Goal: Information Seeking & Learning: Learn about a topic

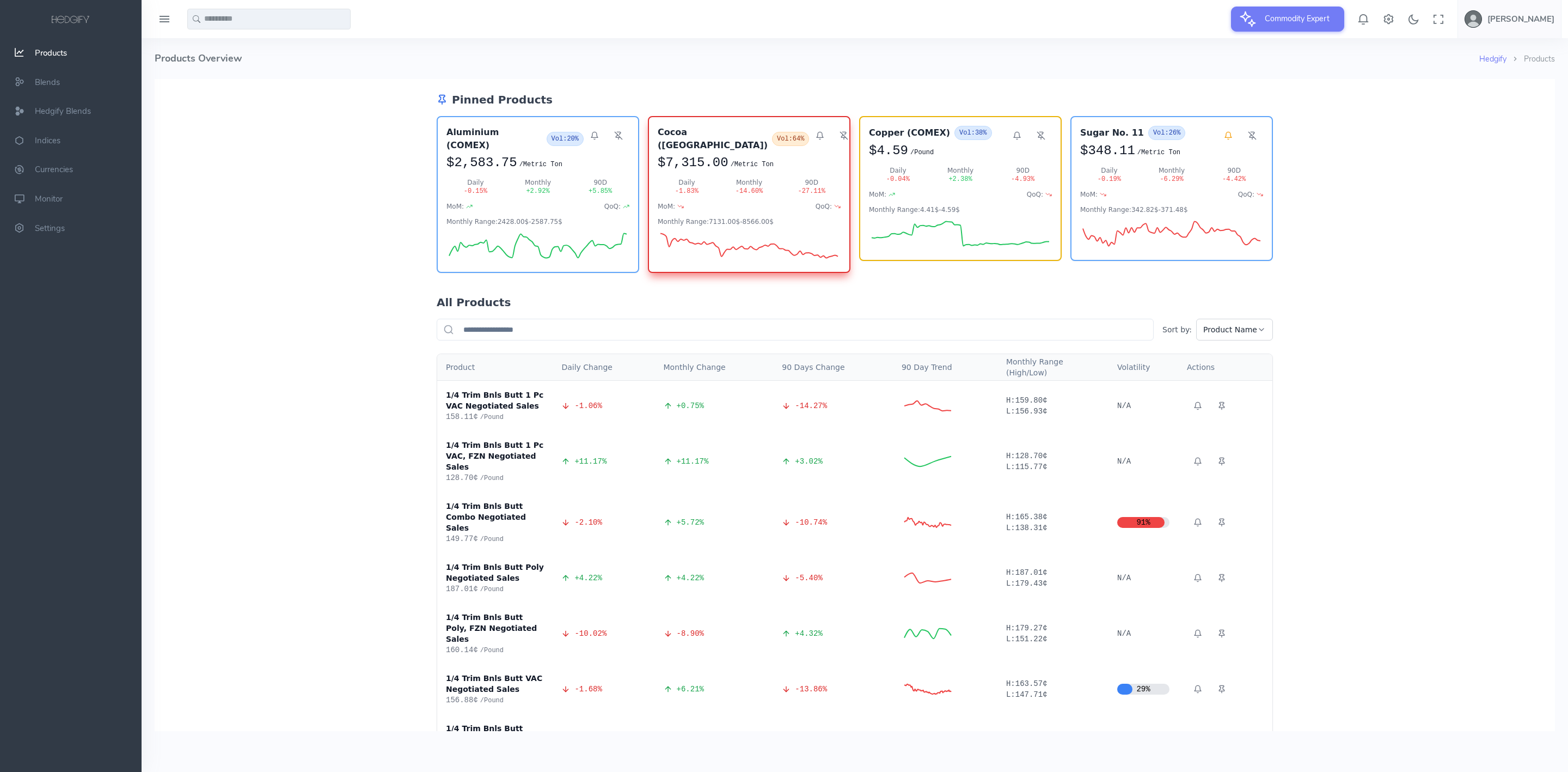
click at [247, 22] on input "text" at bounding box center [269, 19] width 163 height 21
click at [234, 59] on span "alm Oil USD (MDEX)" at bounding box center [242, 59] width 72 height 12
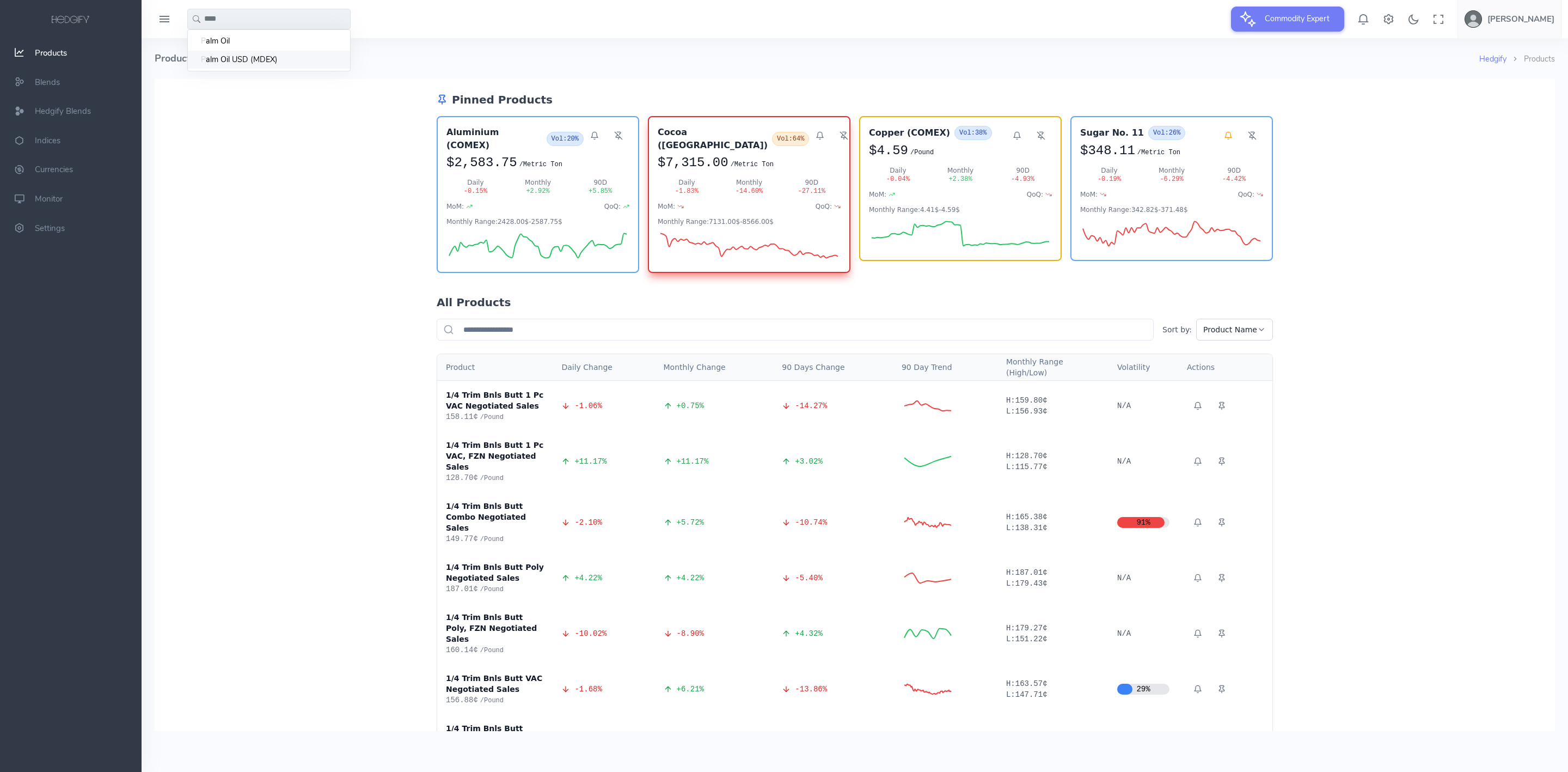
type input "**********"
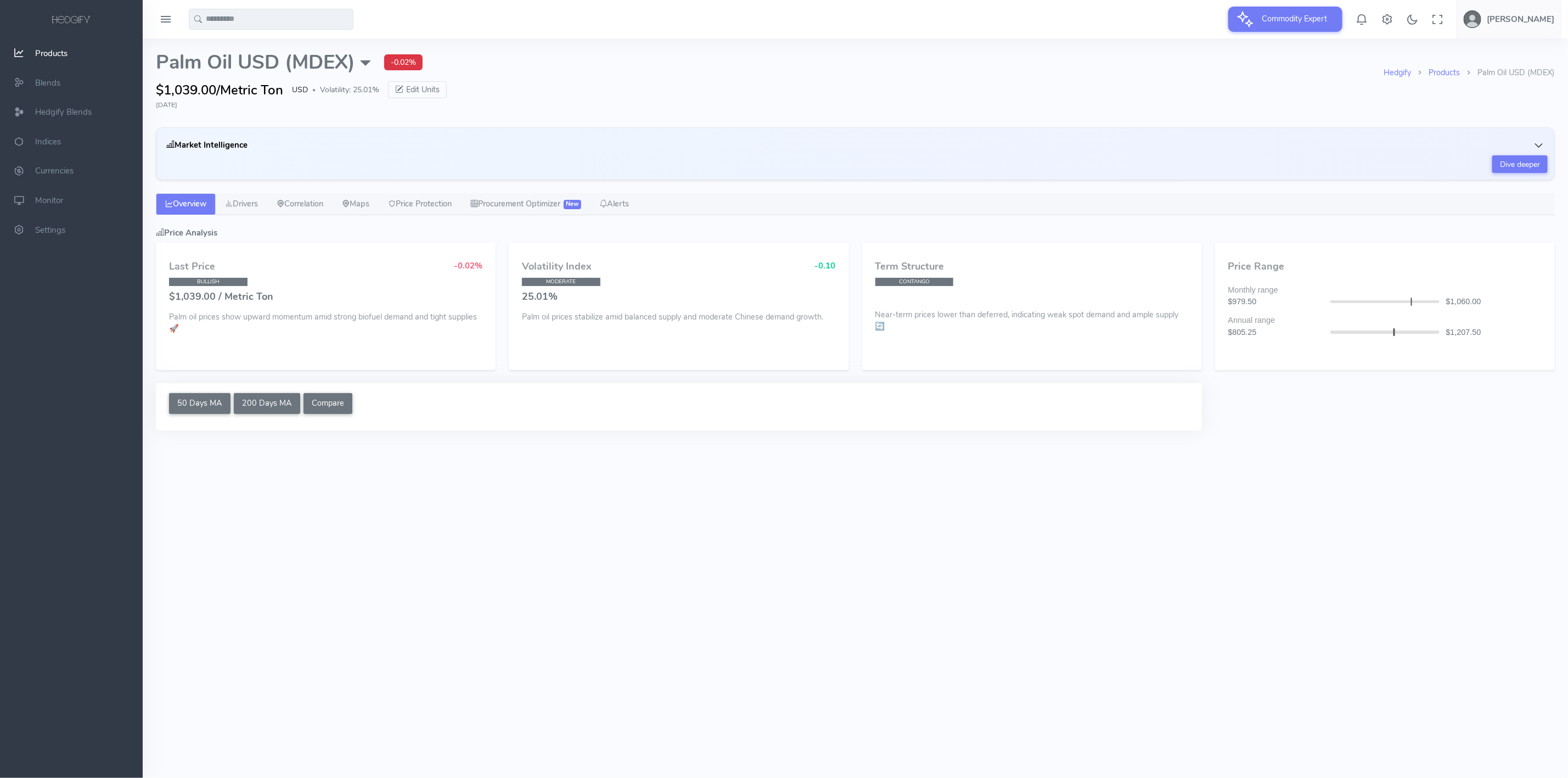
click at [314, 189] on div "Hedgify Products Palm Oil USD (MDEX) Palm Oil USD (MDEX) External Sources CME: …" at bounding box center [855, 241] width 1412 height 405
select select "****"
click at [230, 22] on input "text" at bounding box center [271, 19] width 165 height 21
click at [212, 42] on span "lm Oil" at bounding box center [221, 41] width 20 height 12
type input "********"
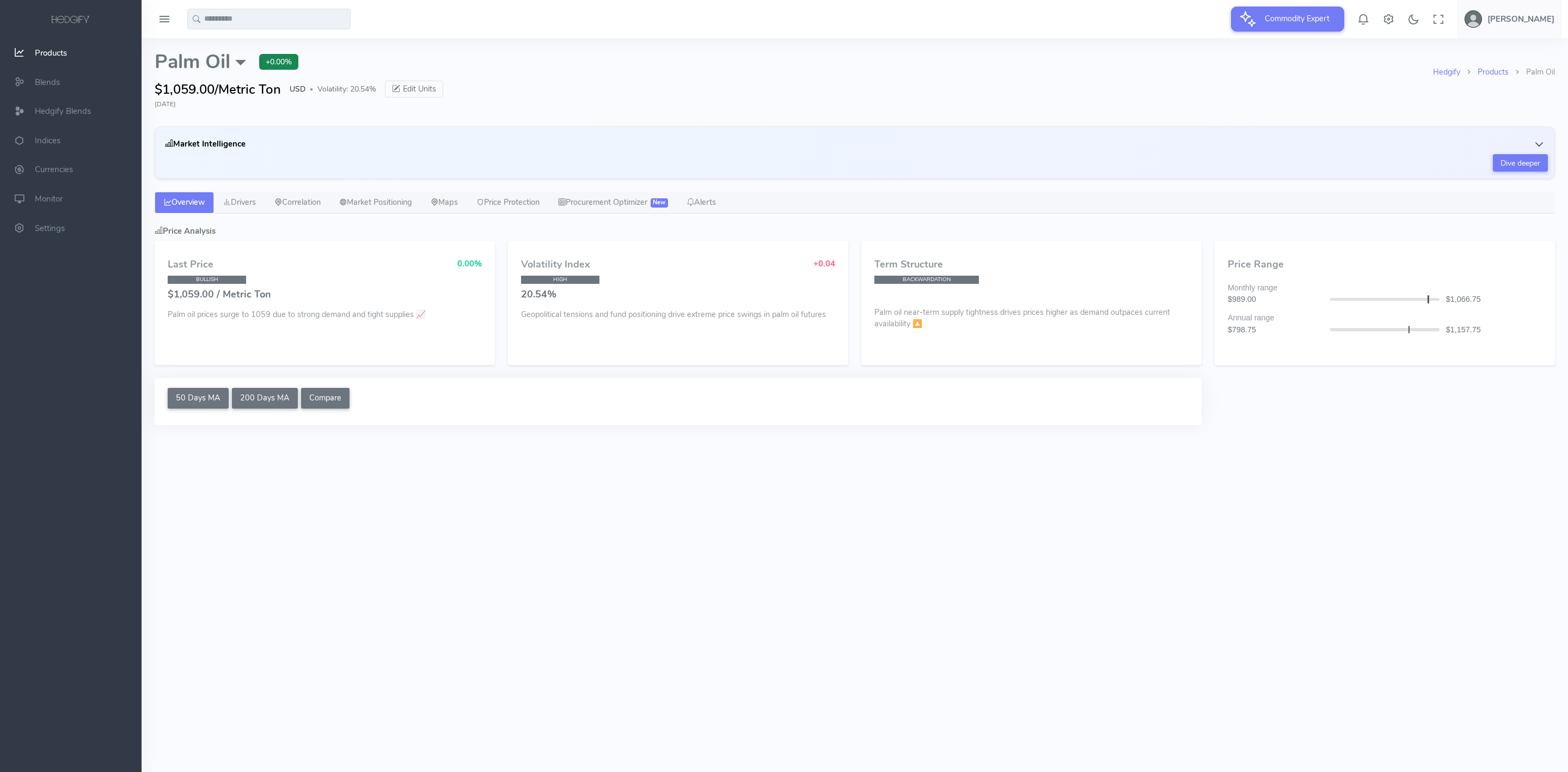
select select "****"
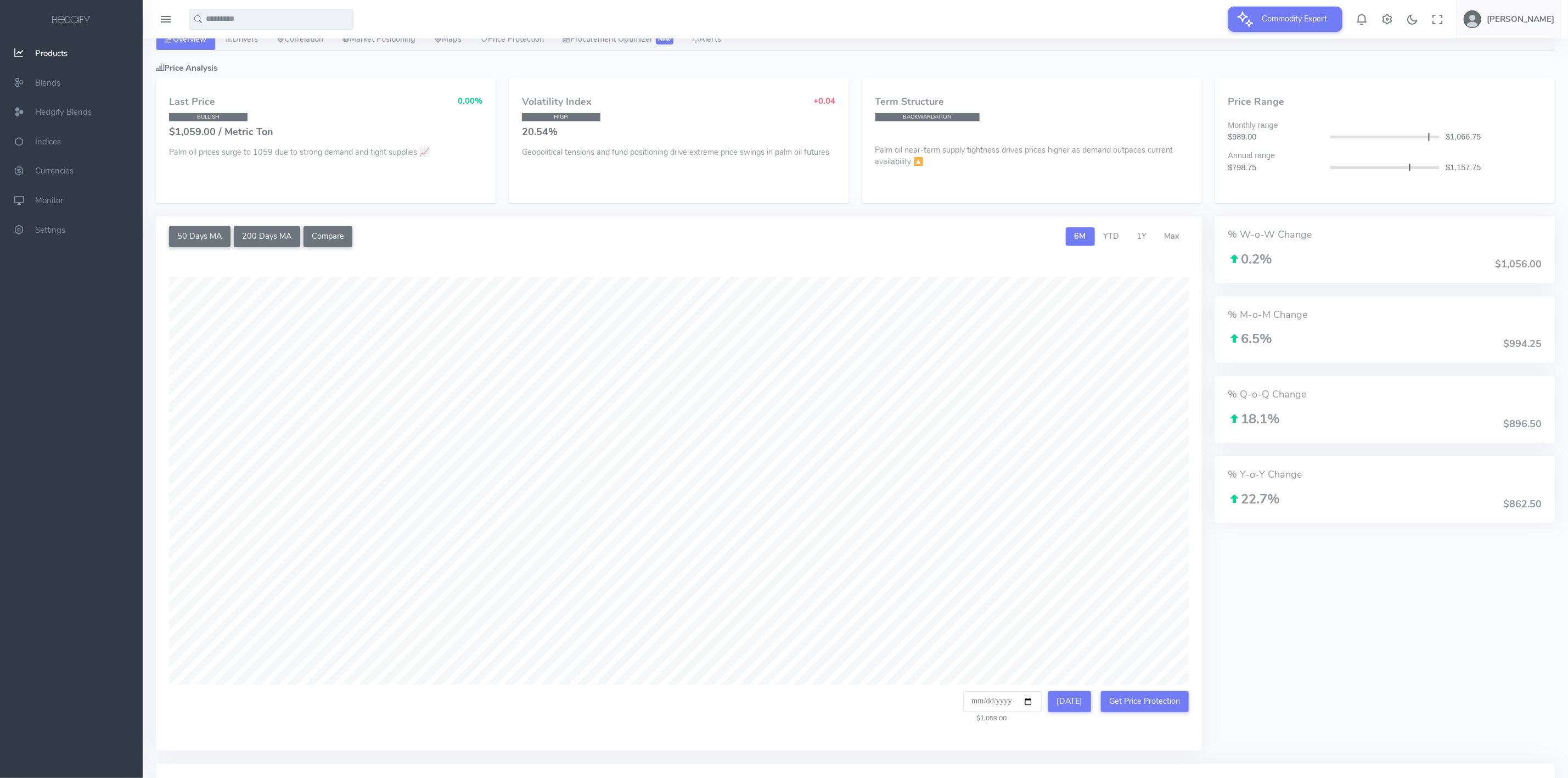
scroll to position [247, 0]
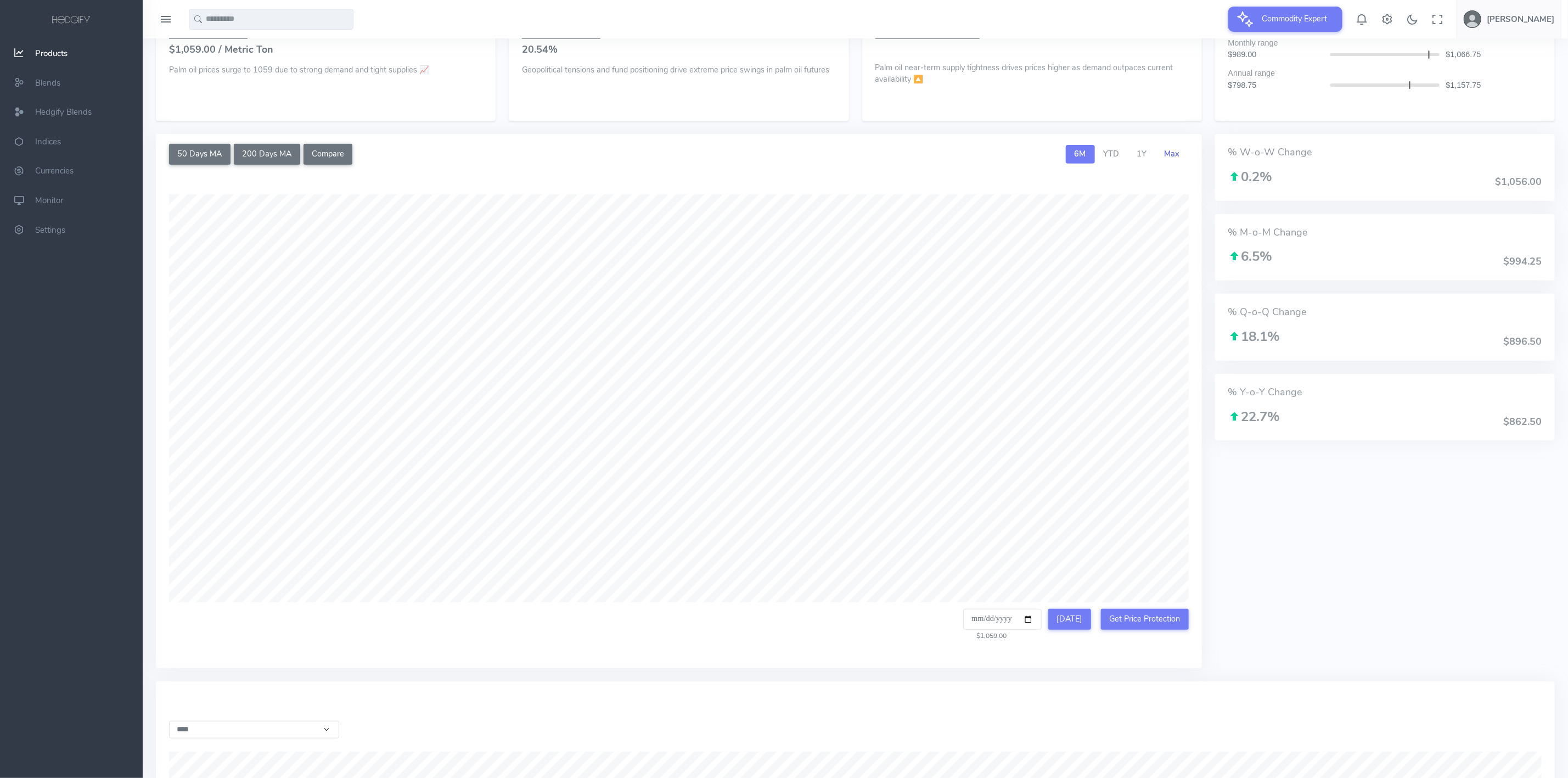
click at [1177, 159] on span "Max" at bounding box center [1171, 153] width 15 height 11
click at [1074, 161] on link "6M" at bounding box center [1080, 155] width 29 height 19
click at [1106, 159] on span "YTD" at bounding box center [1112, 153] width 16 height 11
click at [1140, 159] on span "1Y" at bounding box center [1142, 153] width 10 height 11
click at [1184, 157] on link "Max" at bounding box center [1172, 155] width 33 height 19
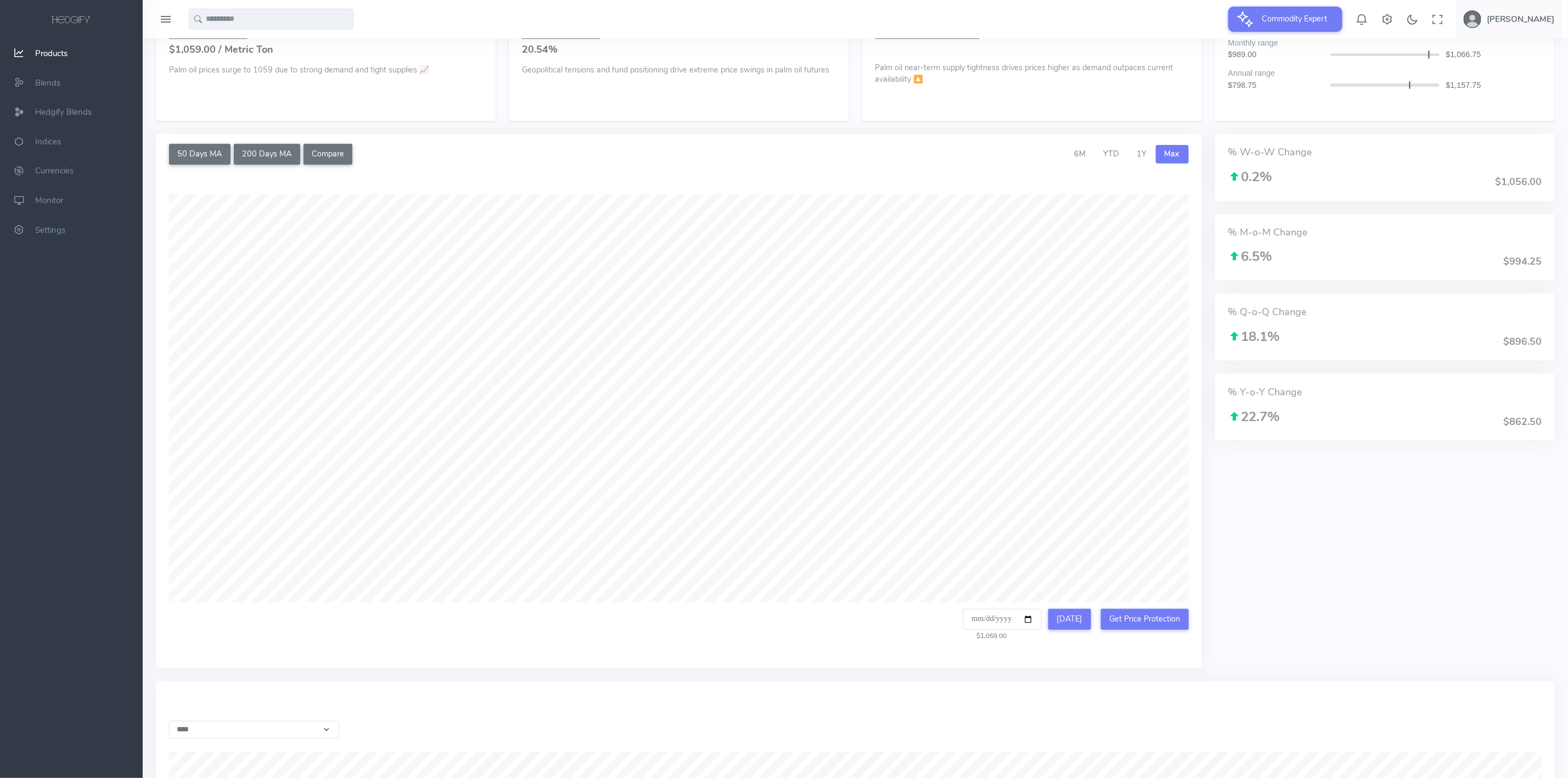
click at [1197, 324] on div "**********" at bounding box center [679, 418] width 1046 height 473
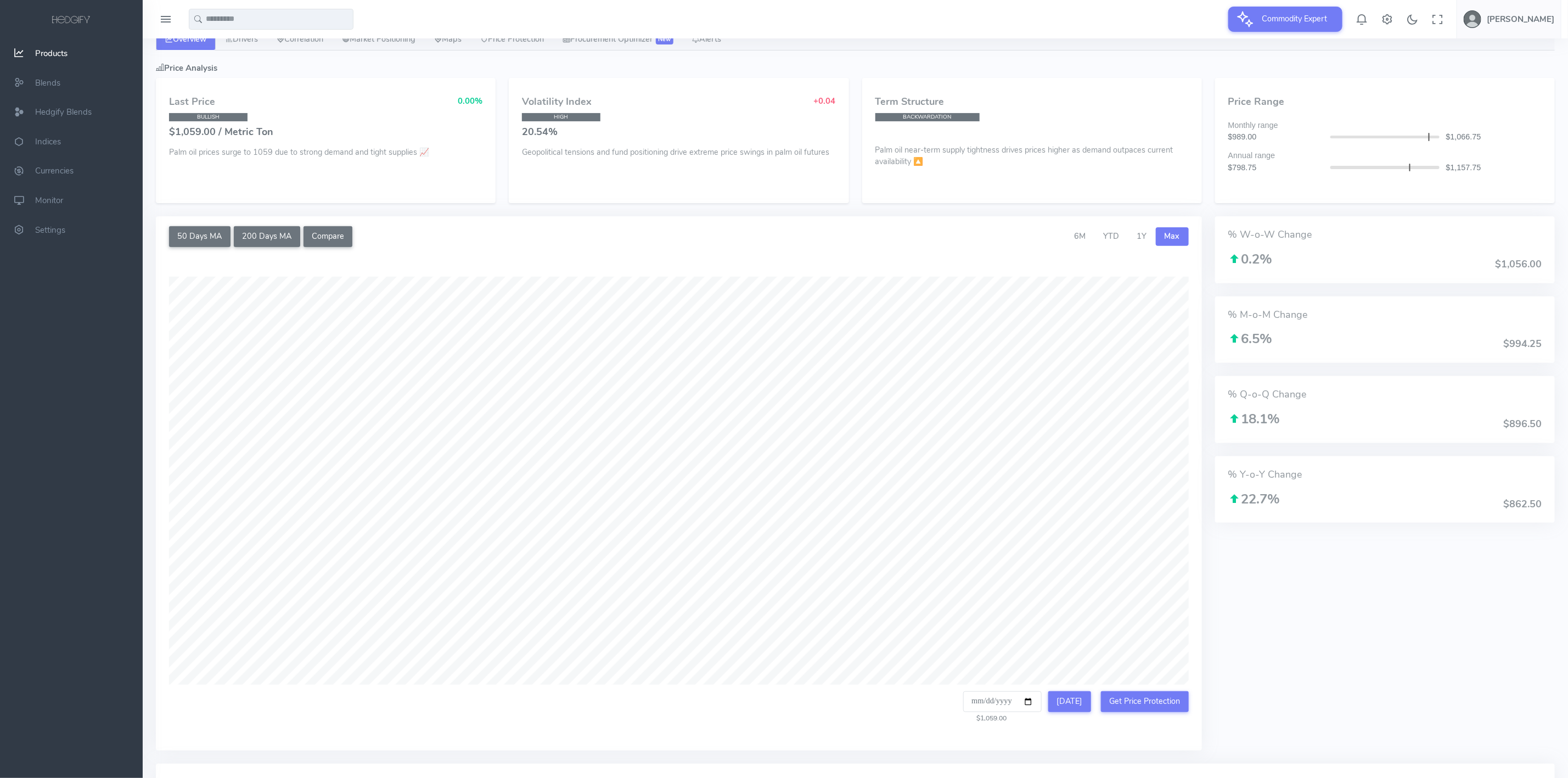
scroll to position [82, 0]
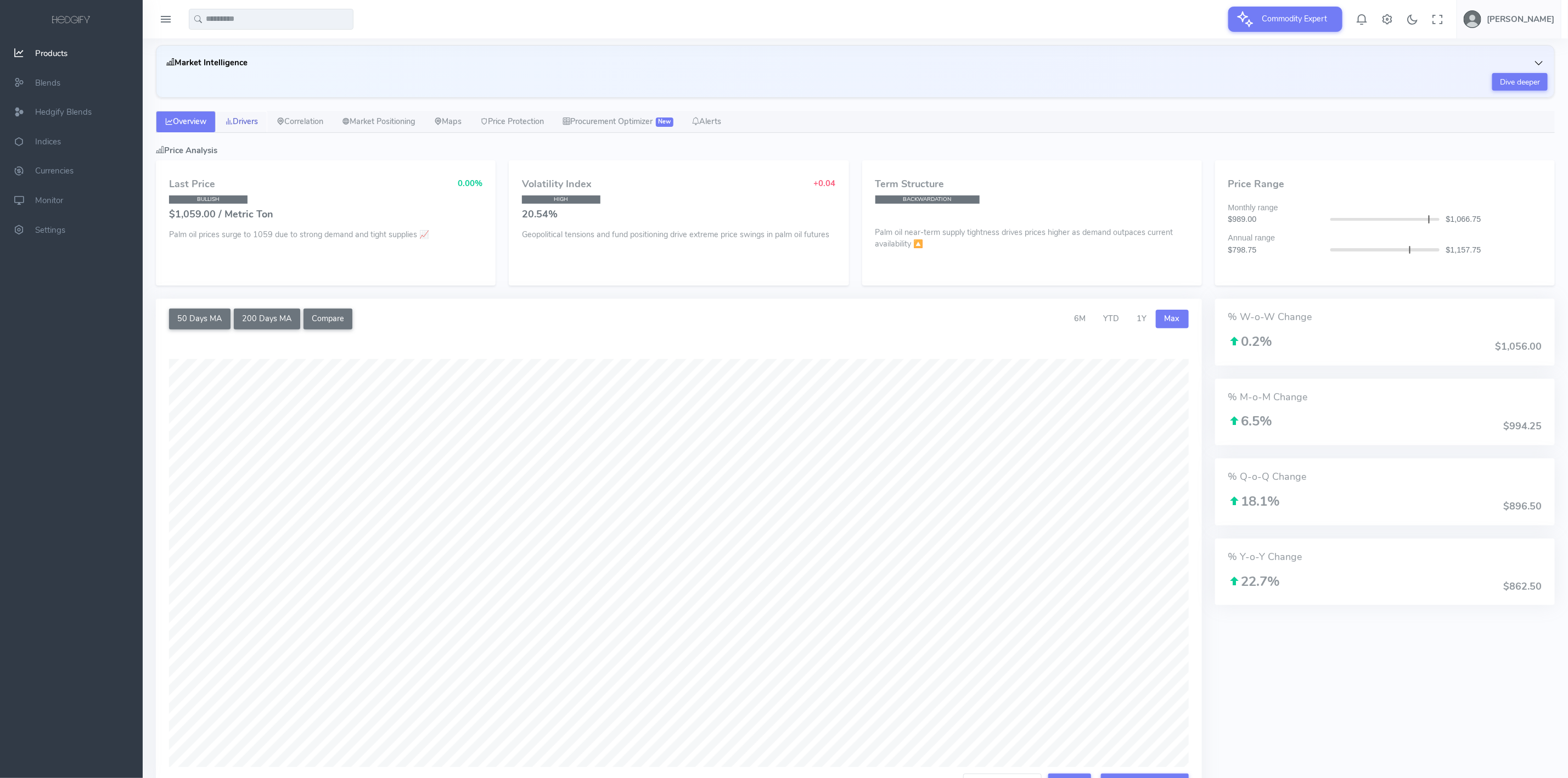
click at [241, 125] on link "Drivers" at bounding box center [241, 121] width 51 height 22
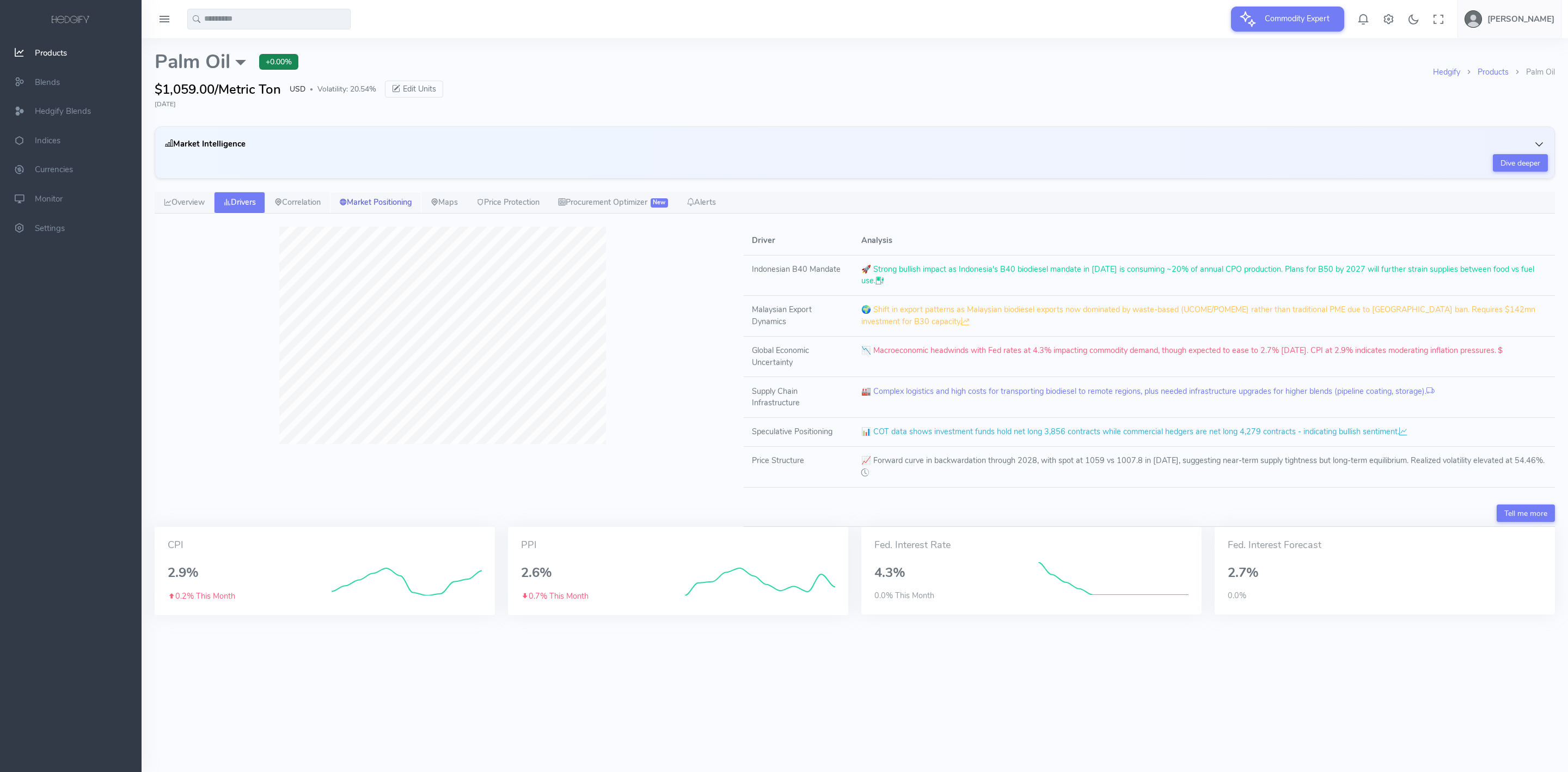
click at [389, 205] on link "Market Positioning" at bounding box center [376, 202] width 92 height 22
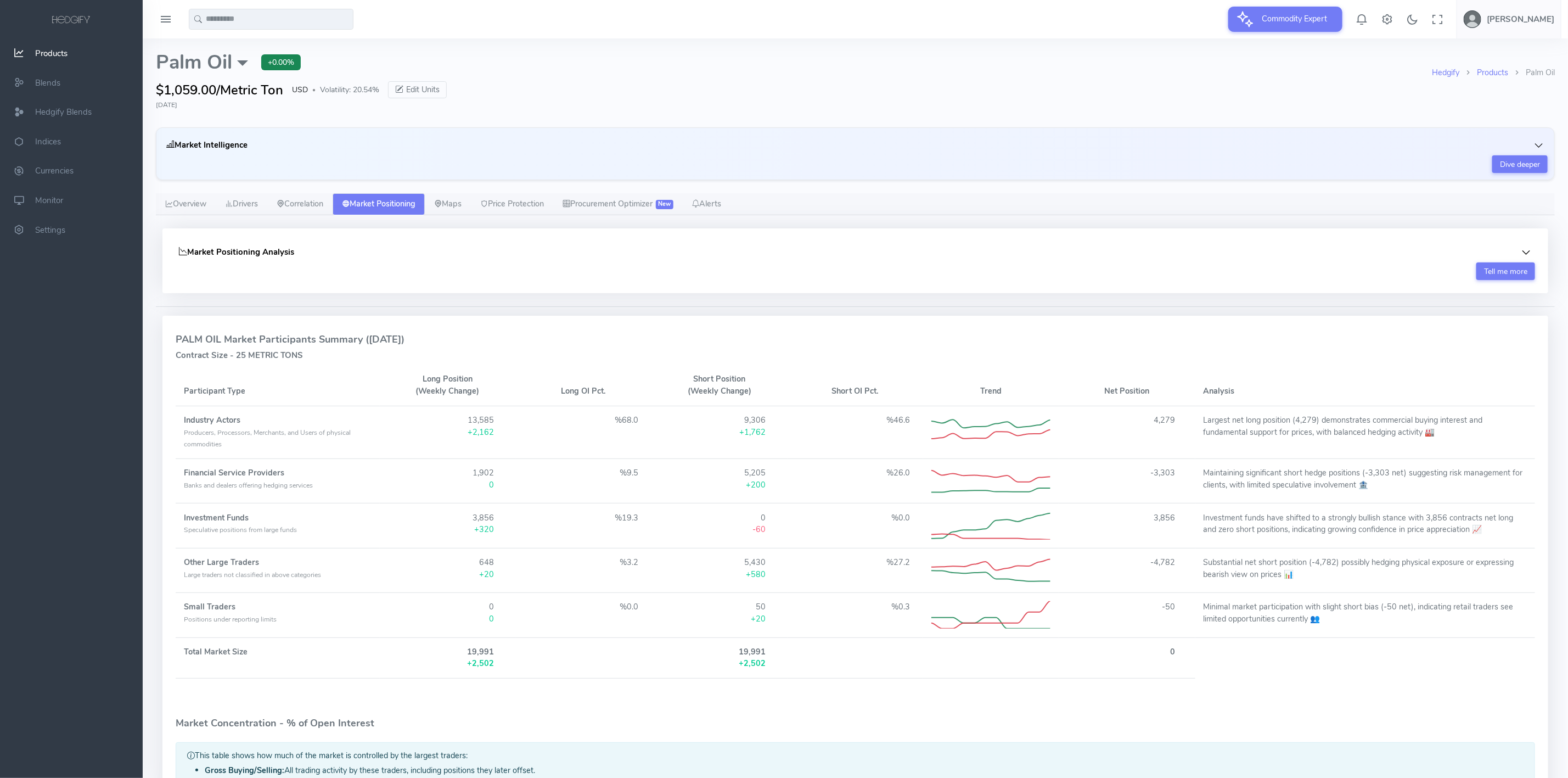
click at [1521, 254] on icon "button" at bounding box center [1526, 252] width 11 height 11
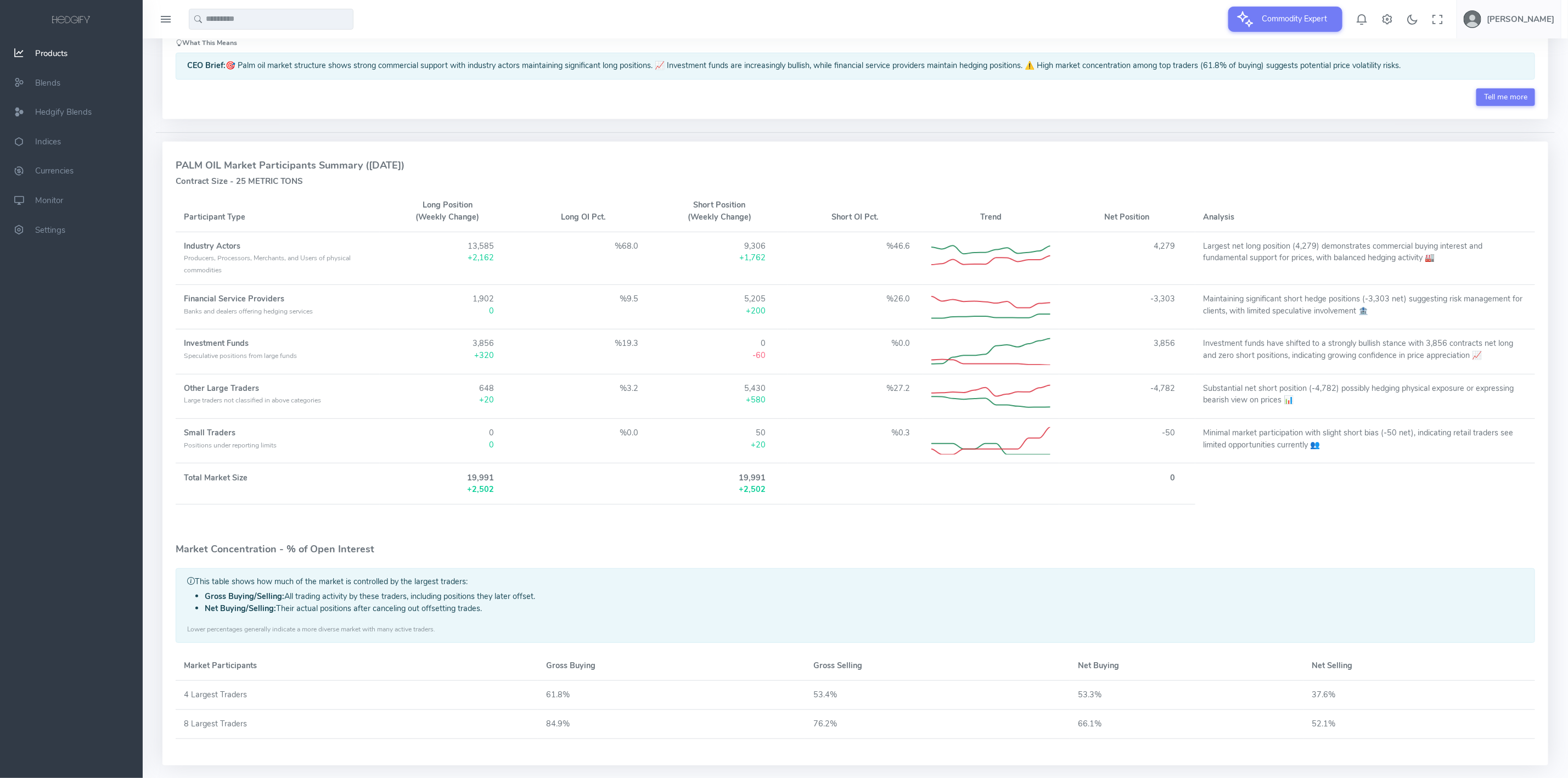
scroll to position [329, 0]
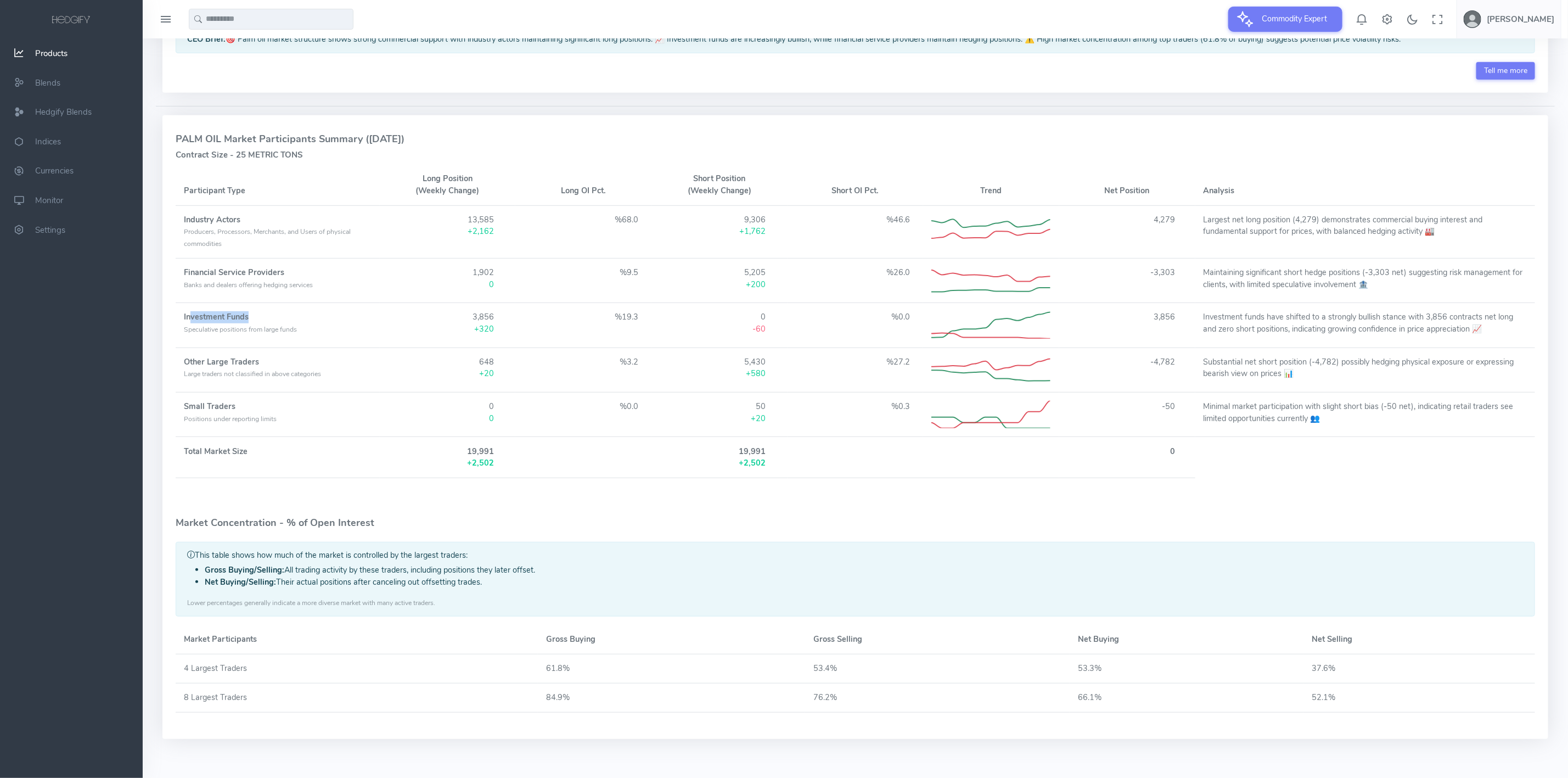
drag, startPoint x: 189, startPoint y: 325, endPoint x: 253, endPoint y: 325, distance: 64.0
click at [253, 325] on td "Investment Funds Speculative positions from large funds" at bounding box center [277, 325] width 204 height 45
click at [1145, 333] on td "3,856" at bounding box center [1127, 325] width 136 height 45
drag, startPoint x: 203, startPoint y: 367, endPoint x: 251, endPoint y: 369, distance: 48.0
click at [251, 367] on strong "Other Large Traders" at bounding box center [222, 361] width 75 height 11
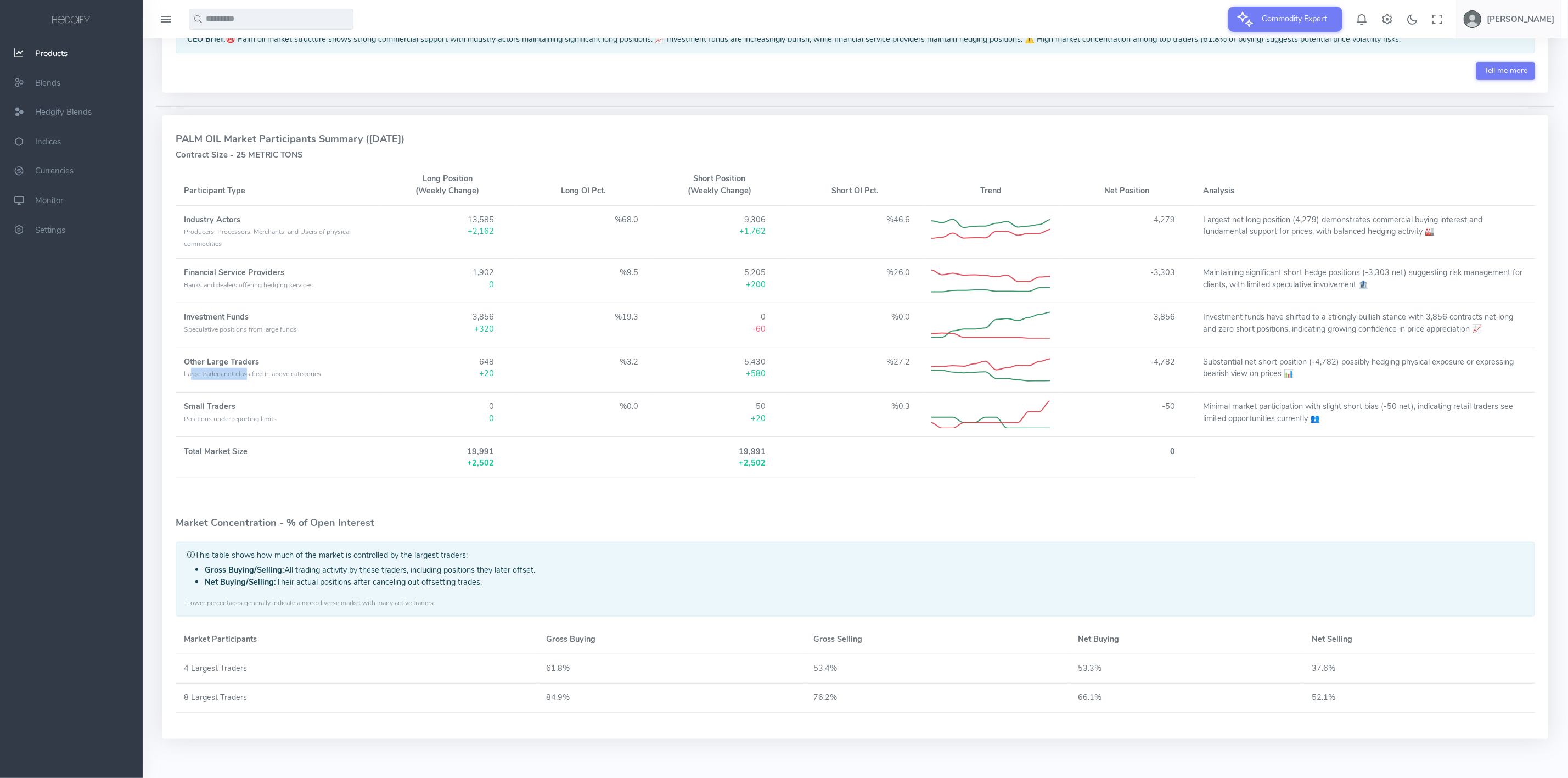
drag, startPoint x: 191, startPoint y: 383, endPoint x: 251, endPoint y: 383, distance: 60.0
click at [251, 379] on span "Large traders not classified in above categories" at bounding box center [253, 373] width 137 height 9
click at [239, 367] on strong "Other Large Traders" at bounding box center [222, 361] width 75 height 11
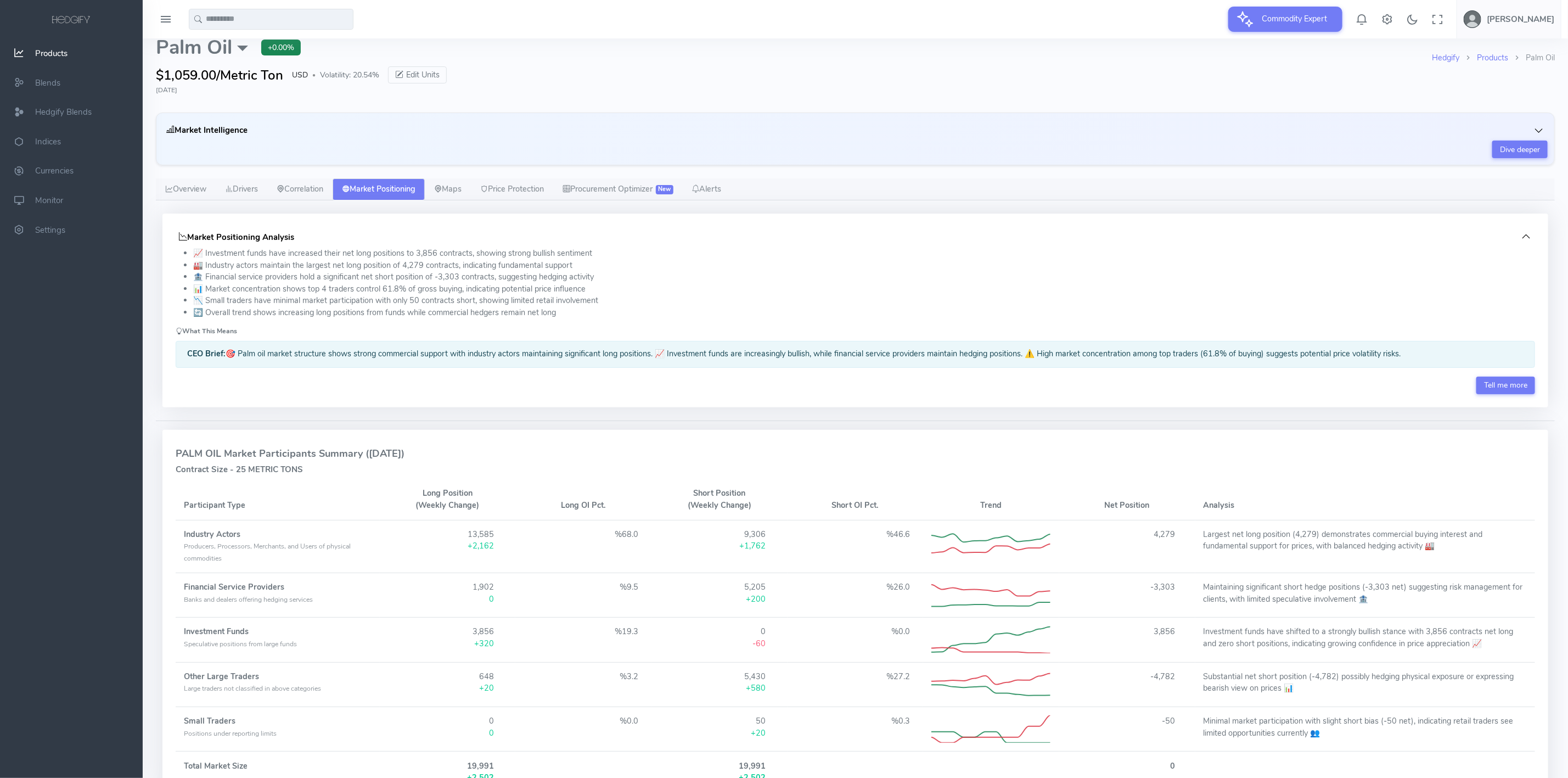
scroll to position [0, 0]
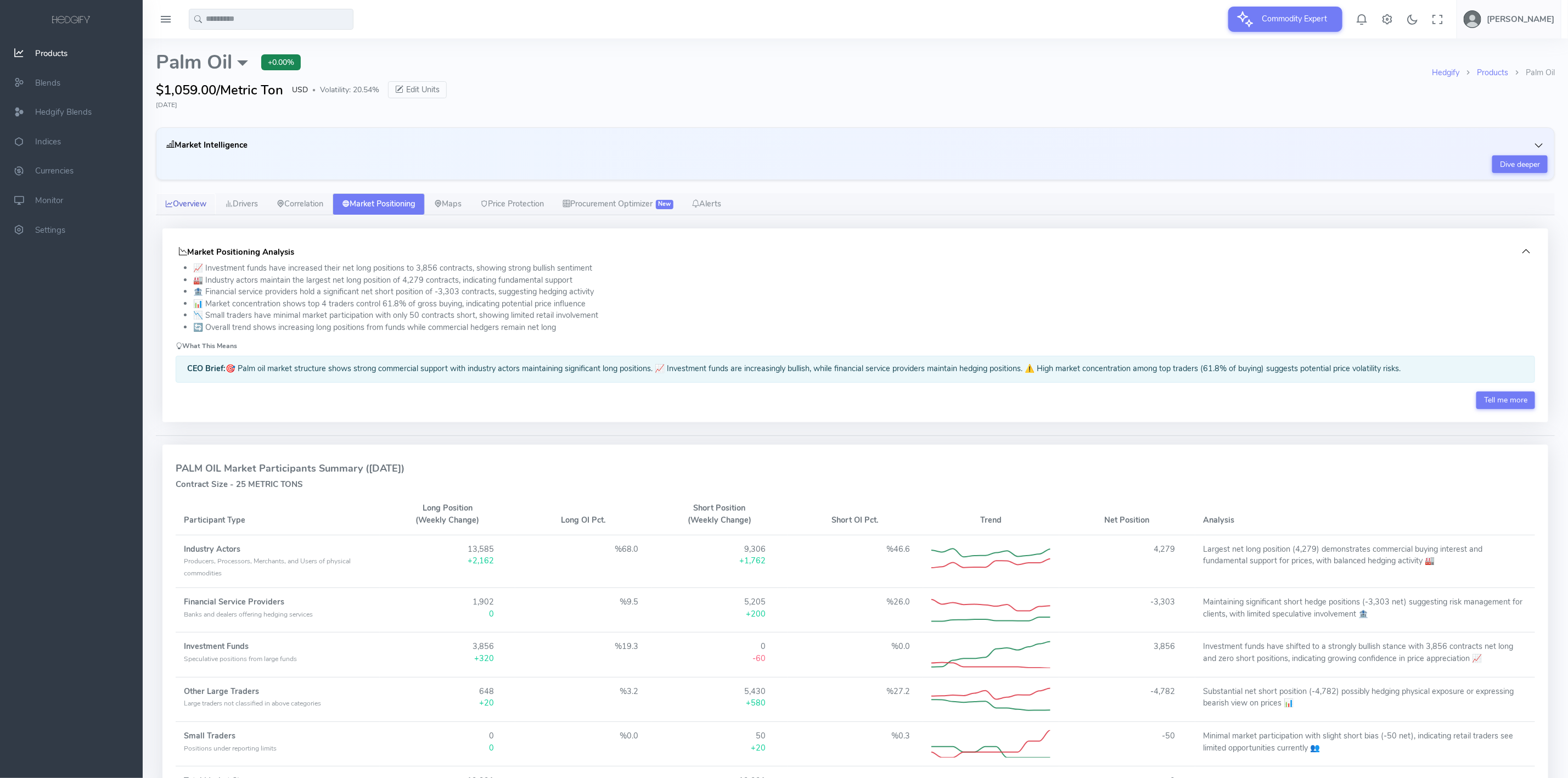
click at [180, 196] on link "Overview" at bounding box center [186, 204] width 60 height 22
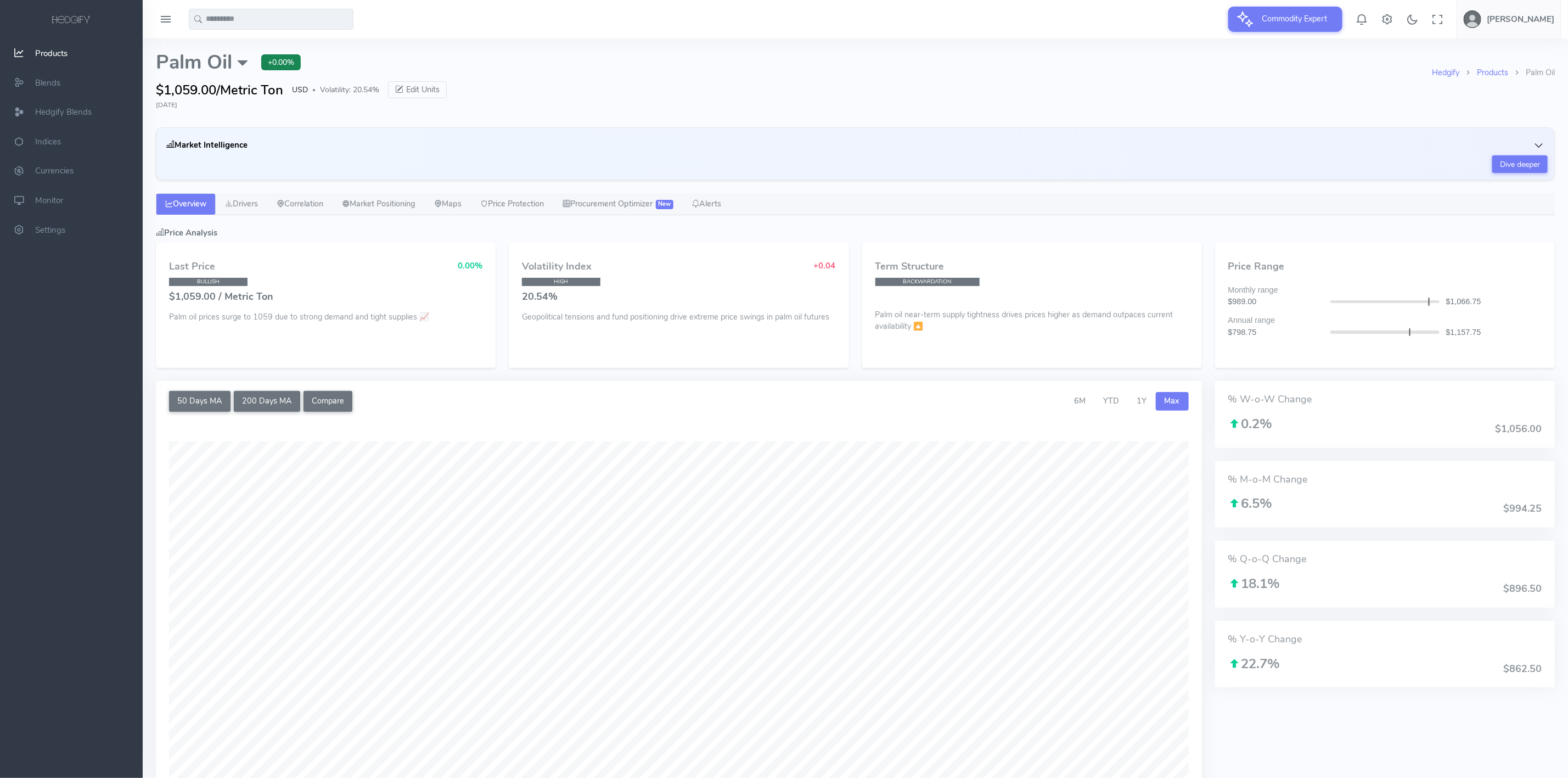
click at [45, 55] on span "Products" at bounding box center [51, 53] width 33 height 11
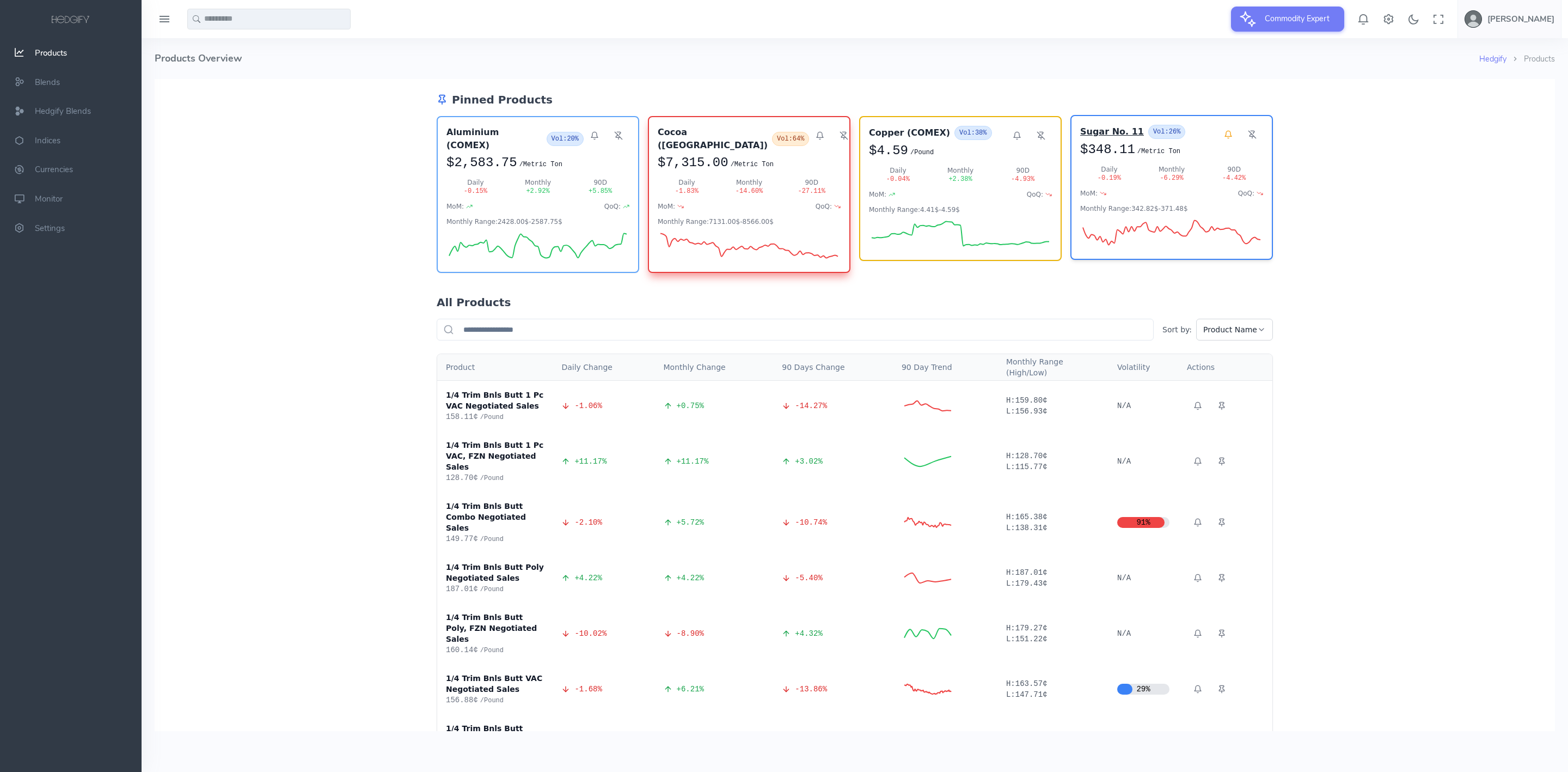
click at [1106, 136] on h3 "Sugar No. 11" at bounding box center [1112, 132] width 64 height 13
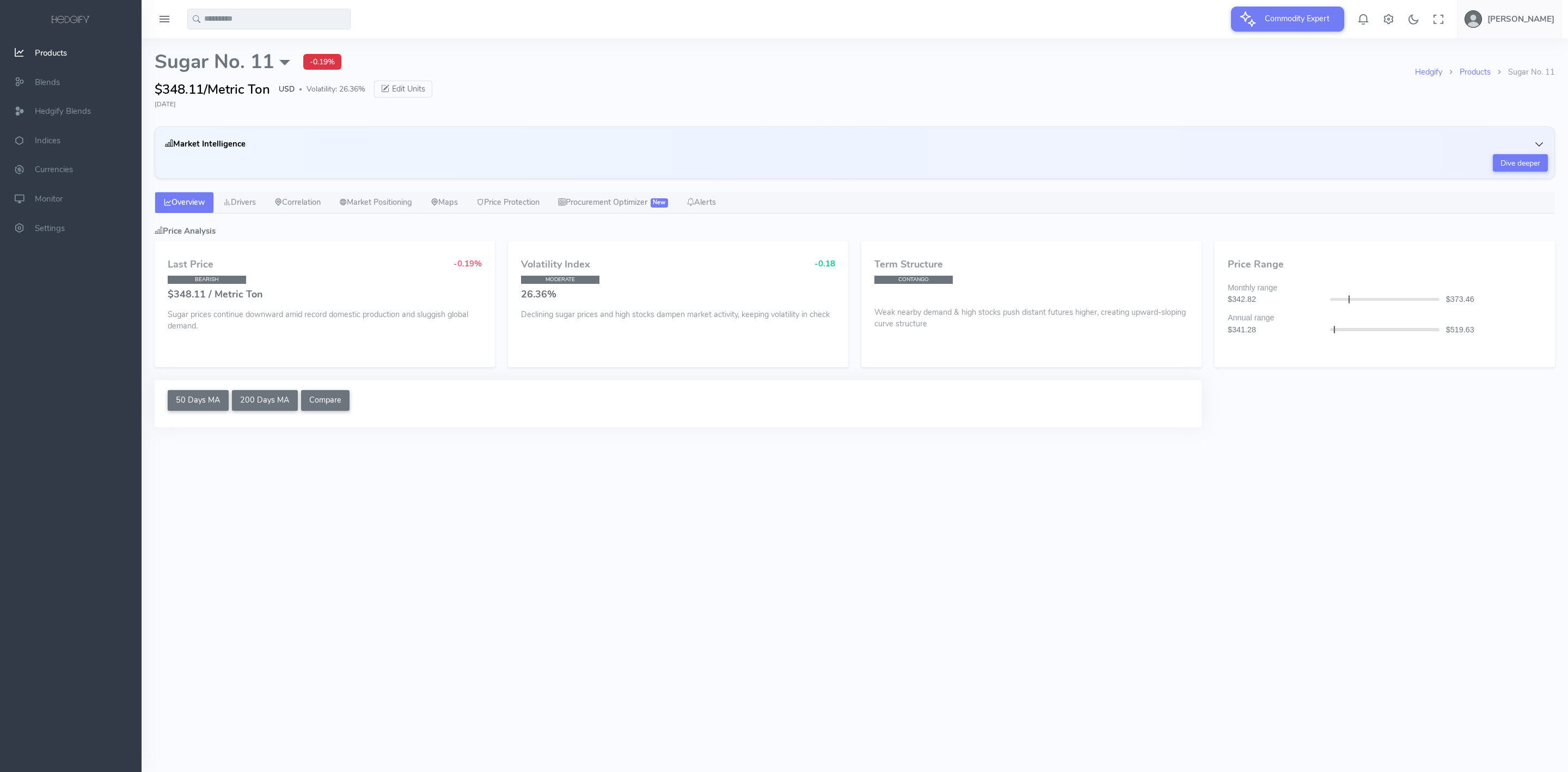
select select "****"
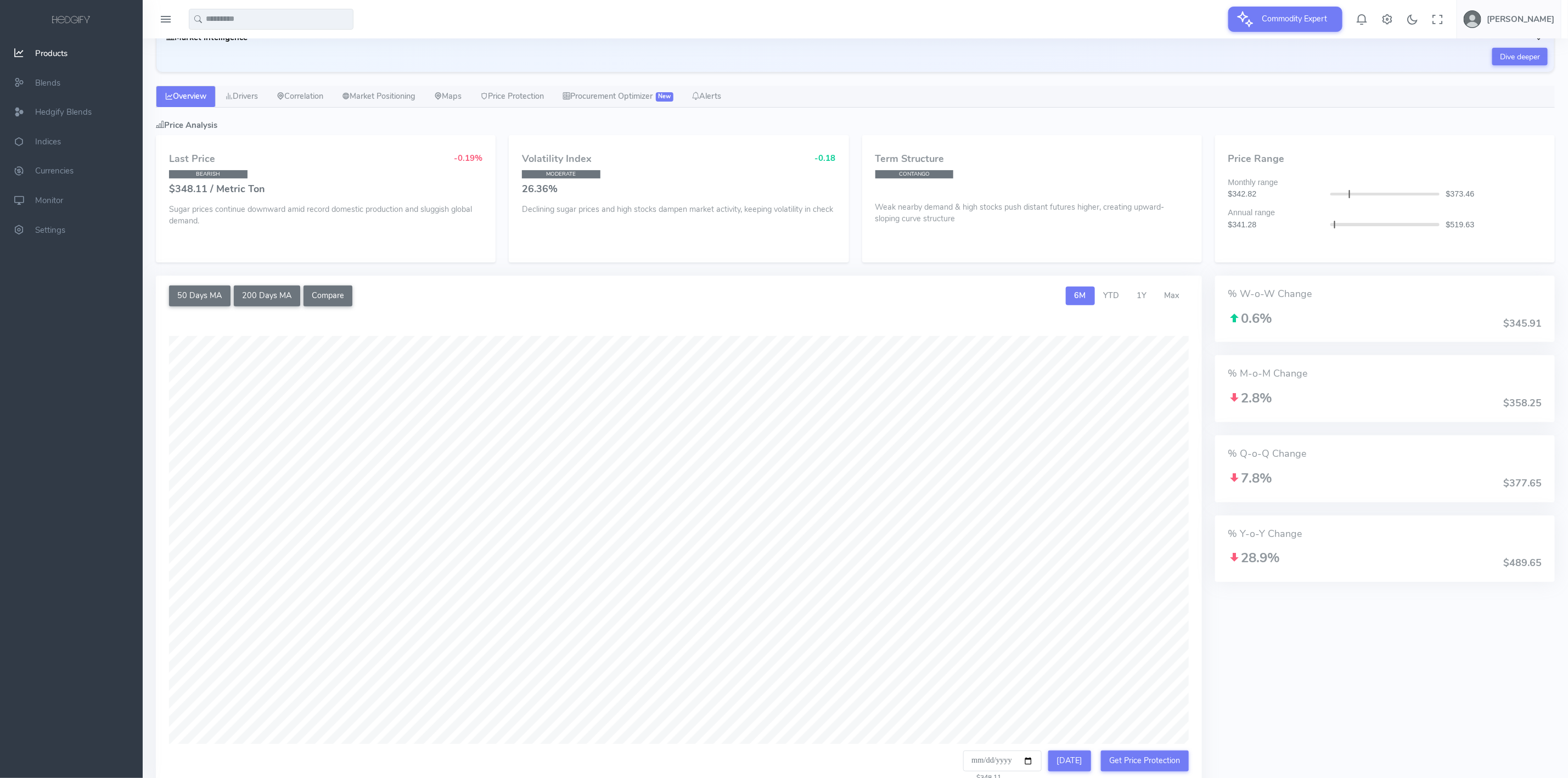
scroll to position [82, 0]
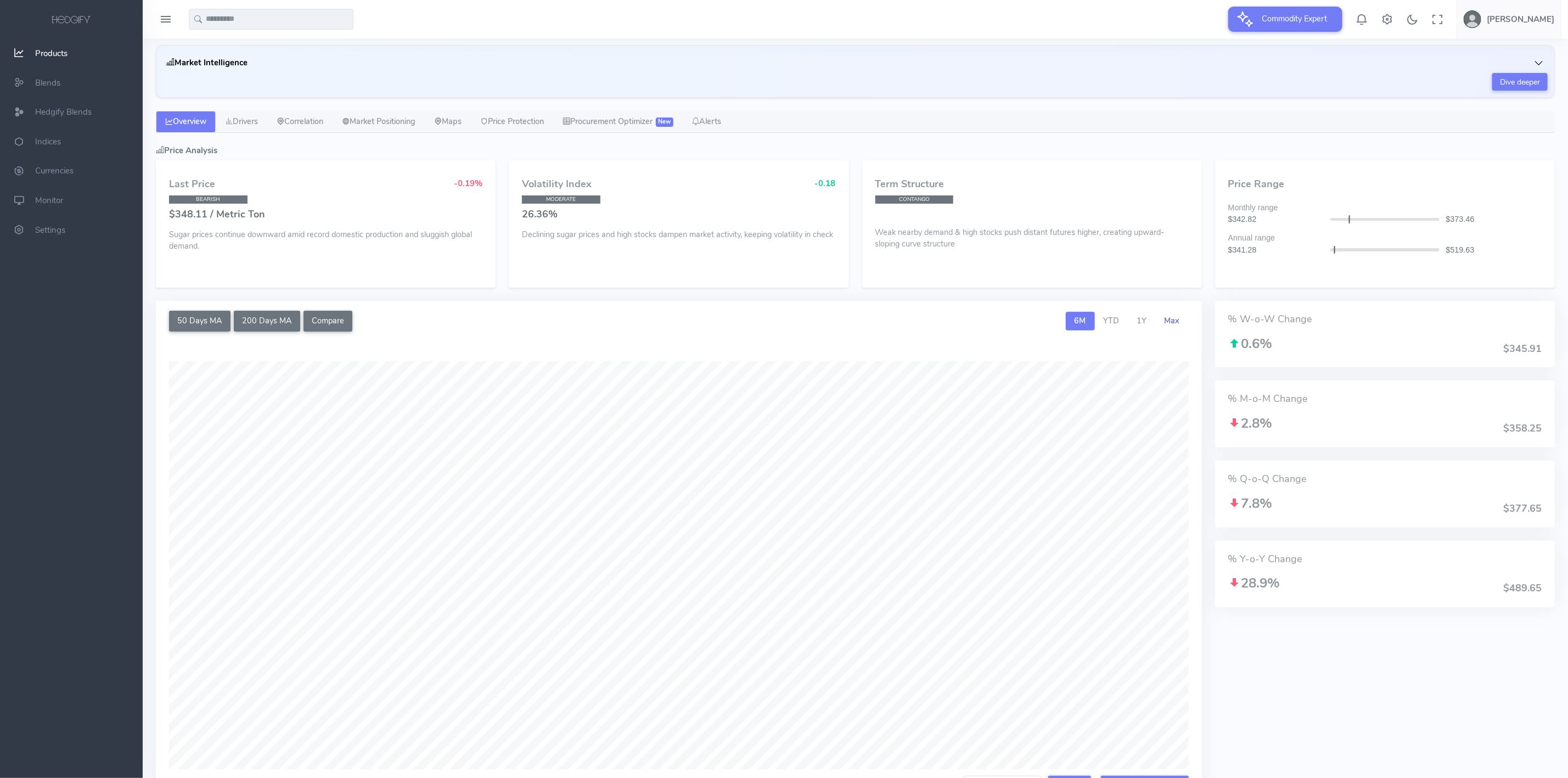
click at [1173, 316] on link "Max" at bounding box center [1172, 321] width 33 height 19
click at [1082, 324] on span "6M" at bounding box center [1080, 320] width 12 height 11
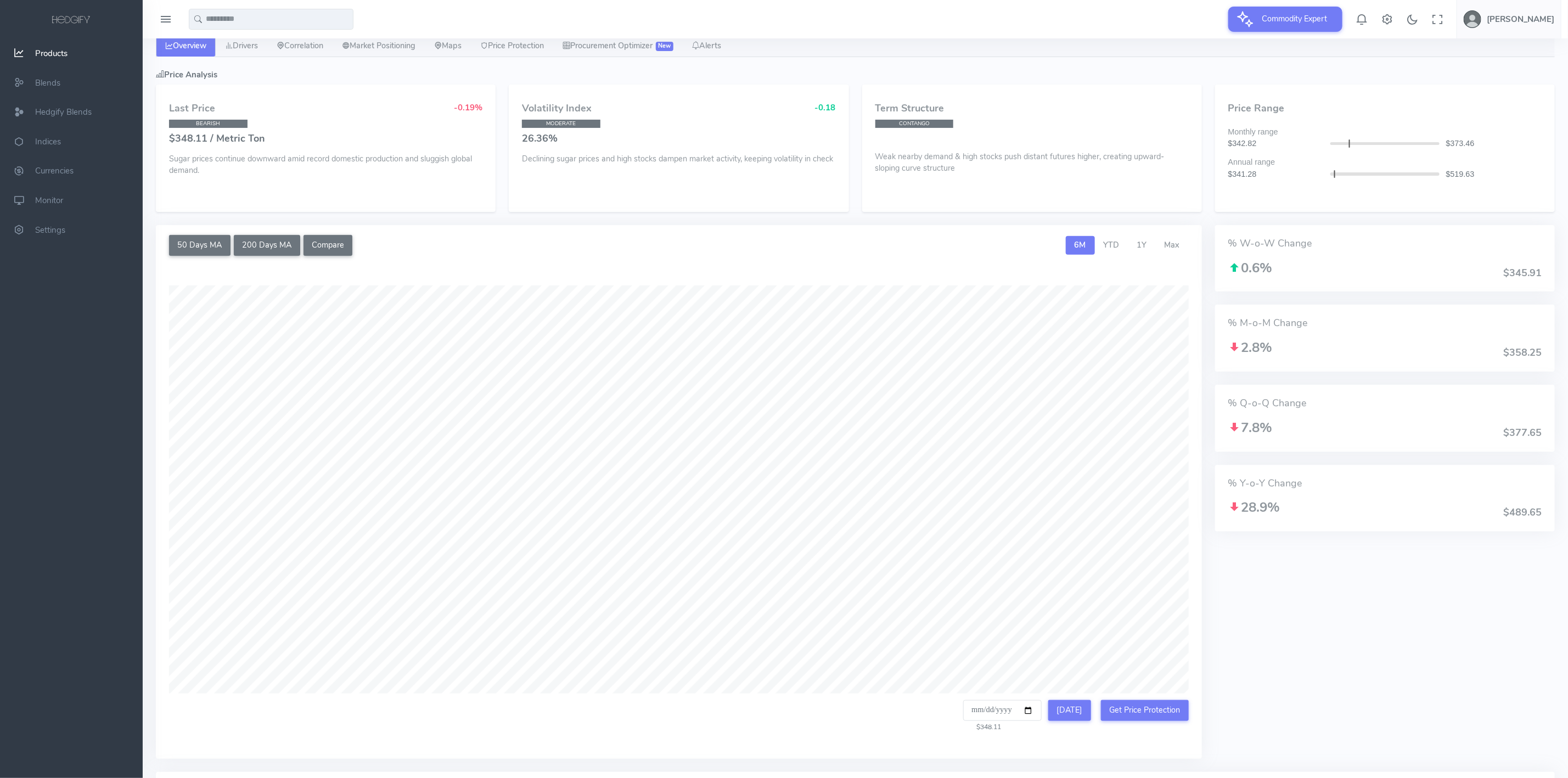
scroll to position [247, 0]
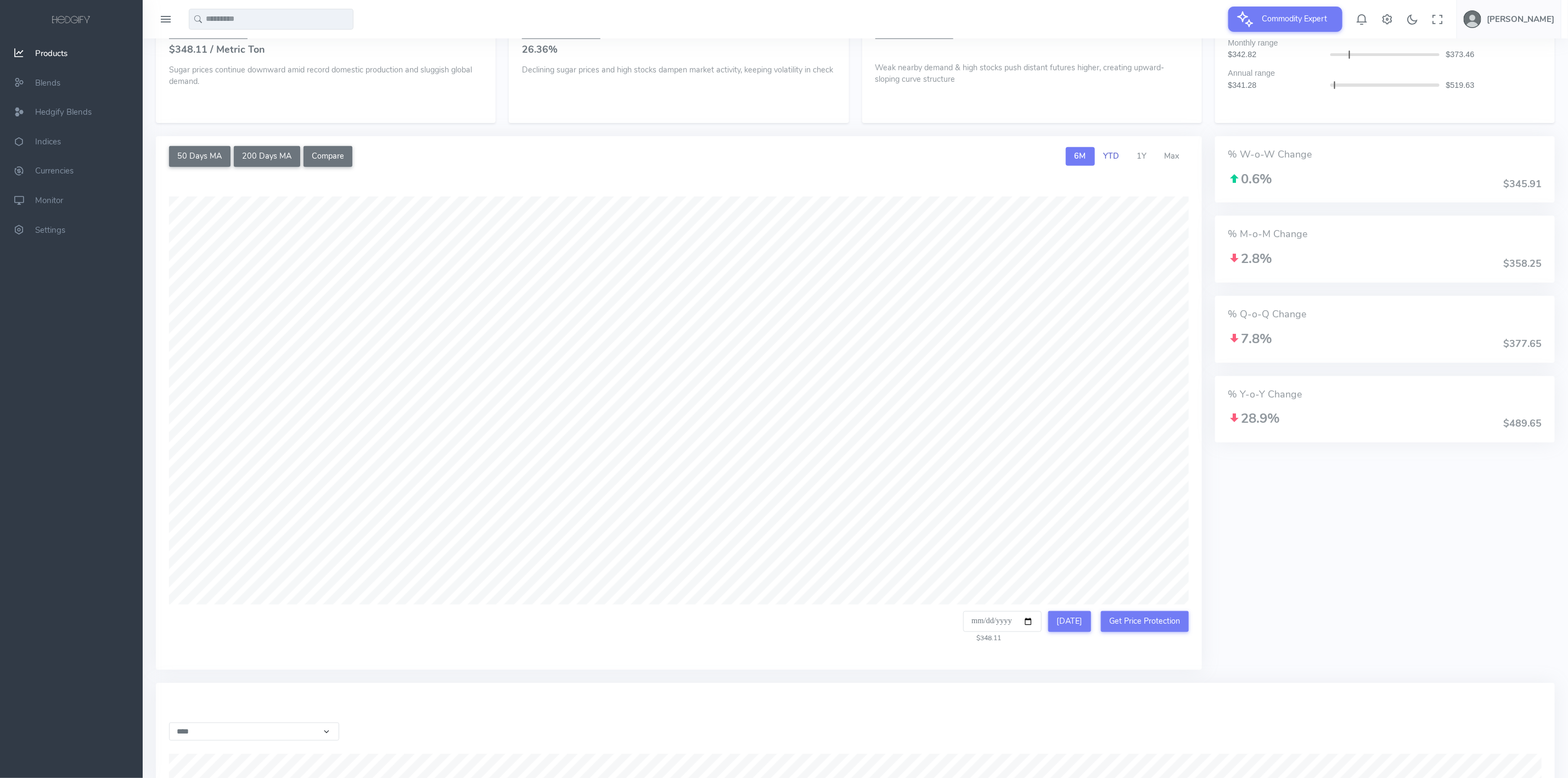
click at [1117, 158] on span "YTD" at bounding box center [1112, 155] width 16 height 11
click at [1199, 241] on div "**********" at bounding box center [679, 420] width 1046 height 473
